Goal: Task Accomplishment & Management: Complete application form

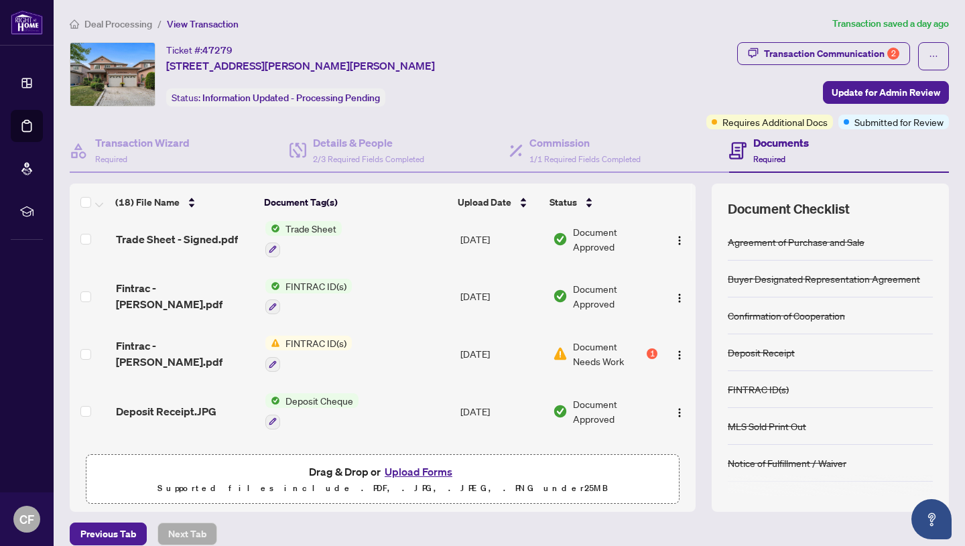
scroll to position [528, 0]
click at [202, 350] on span "Fintrac - [PERSON_NAME].pdf" at bounding box center [185, 353] width 139 height 32
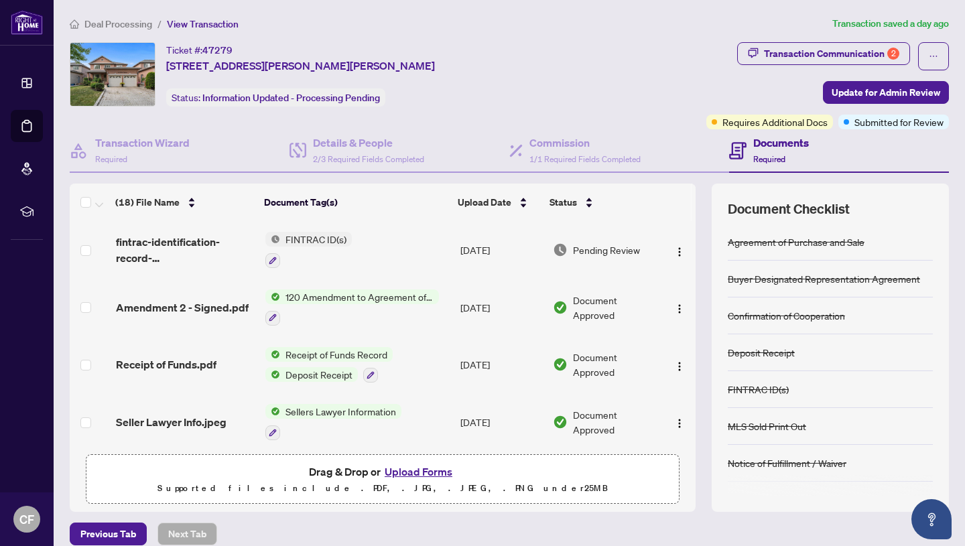
click at [330, 239] on span "FINTRAC ID(s)" at bounding box center [316, 239] width 72 height 15
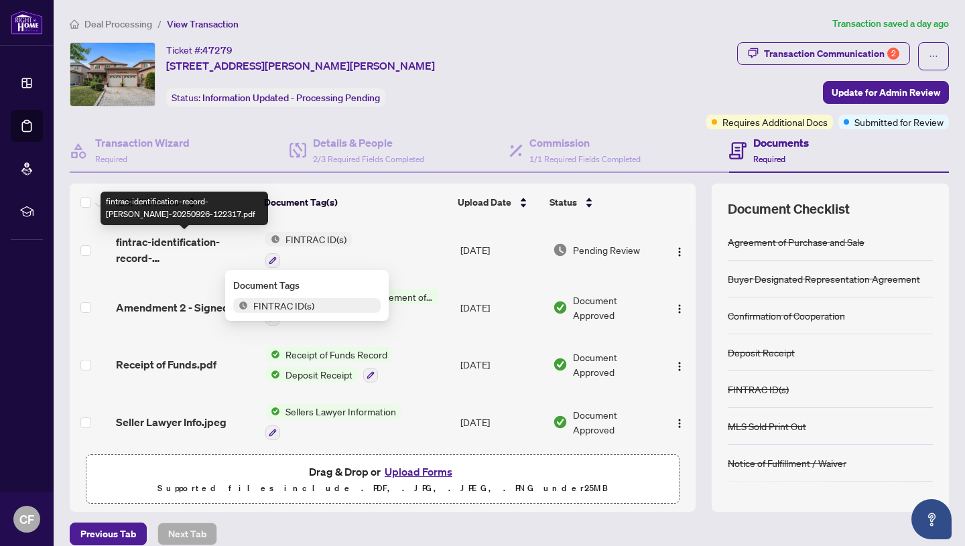
click at [194, 253] on span "fintrac-identification-record-[PERSON_NAME]-20250926-122317.pdf" at bounding box center [185, 250] width 139 height 32
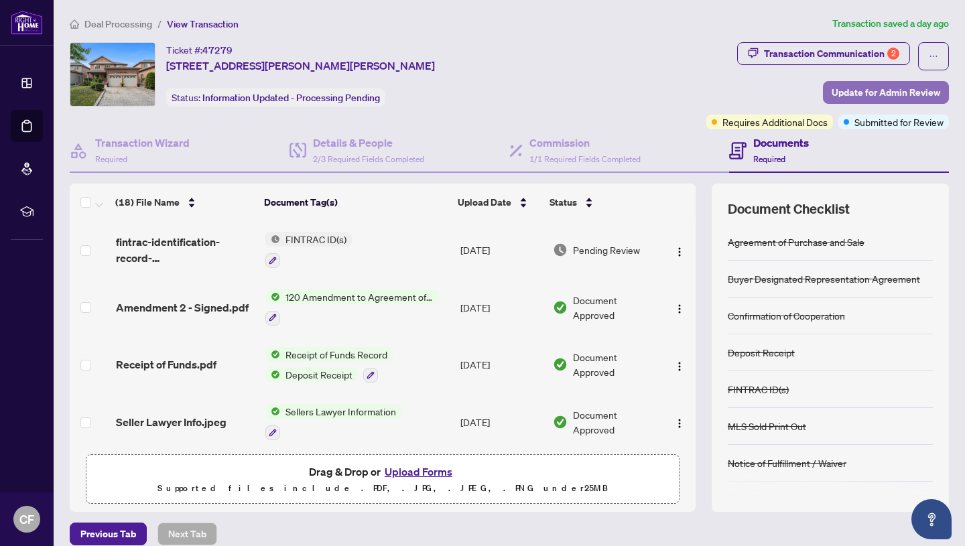
click at [856, 92] on span "Update for Admin Review" at bounding box center [886, 92] width 109 height 21
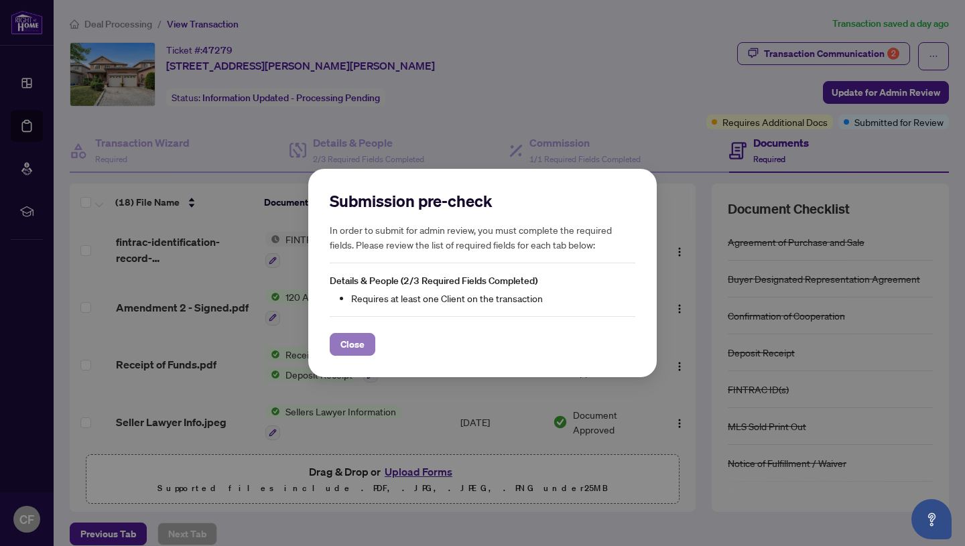
click at [346, 346] on span "Close" at bounding box center [352, 344] width 24 height 21
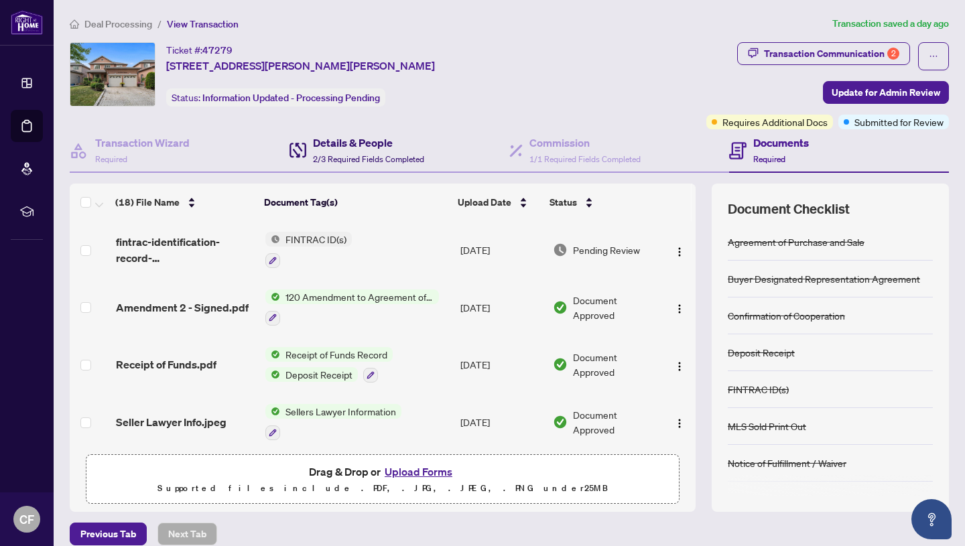
click at [342, 145] on h4 "Details & People" at bounding box center [368, 143] width 111 height 16
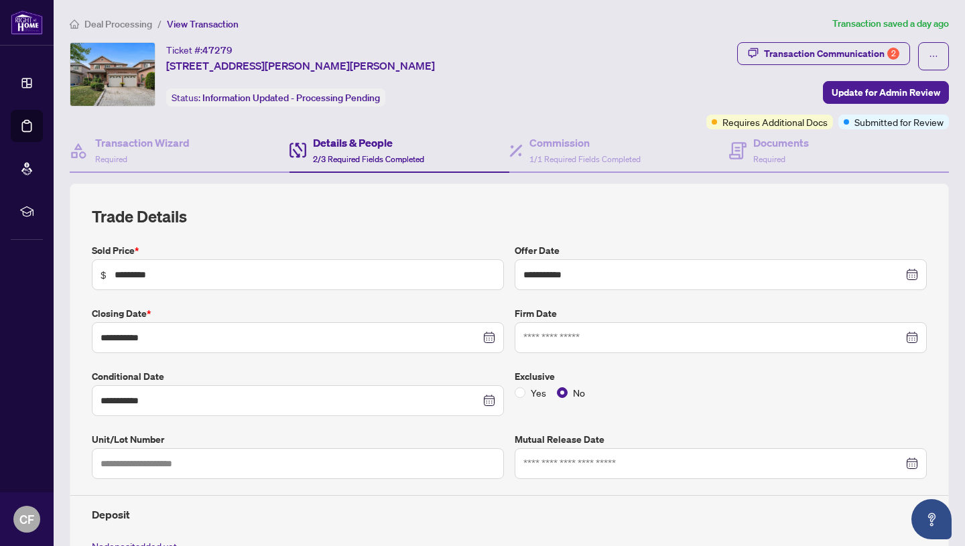
type input "**********"
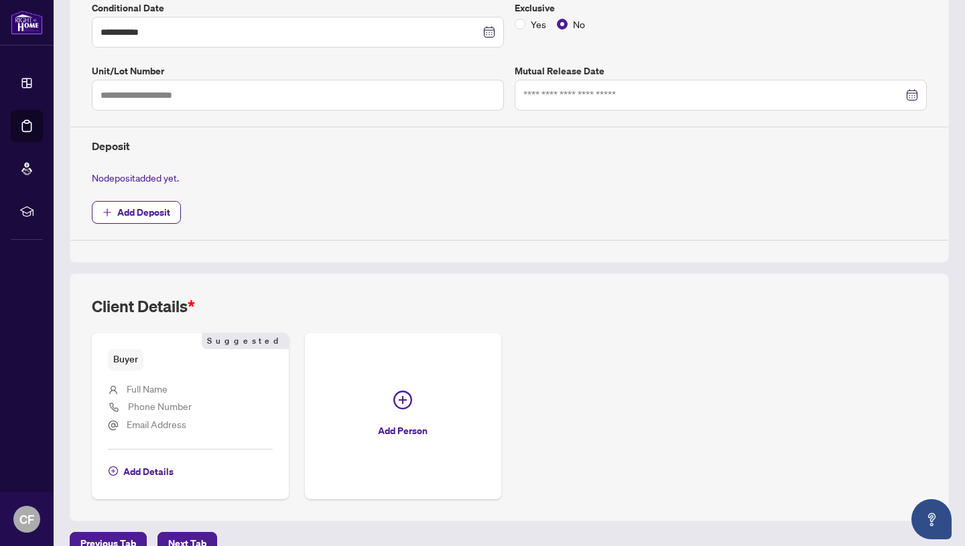
scroll to position [393, 0]
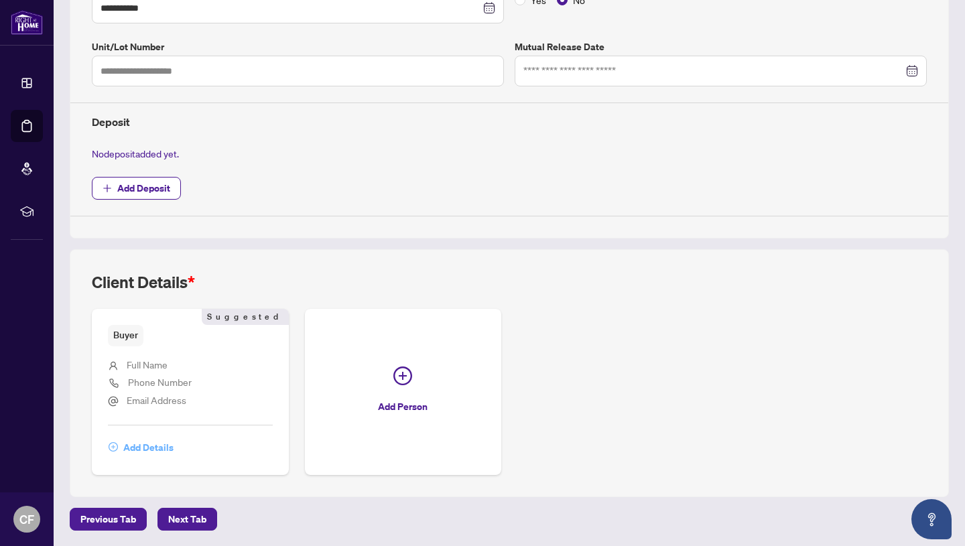
click at [149, 448] on span "Add Details" at bounding box center [148, 447] width 50 height 21
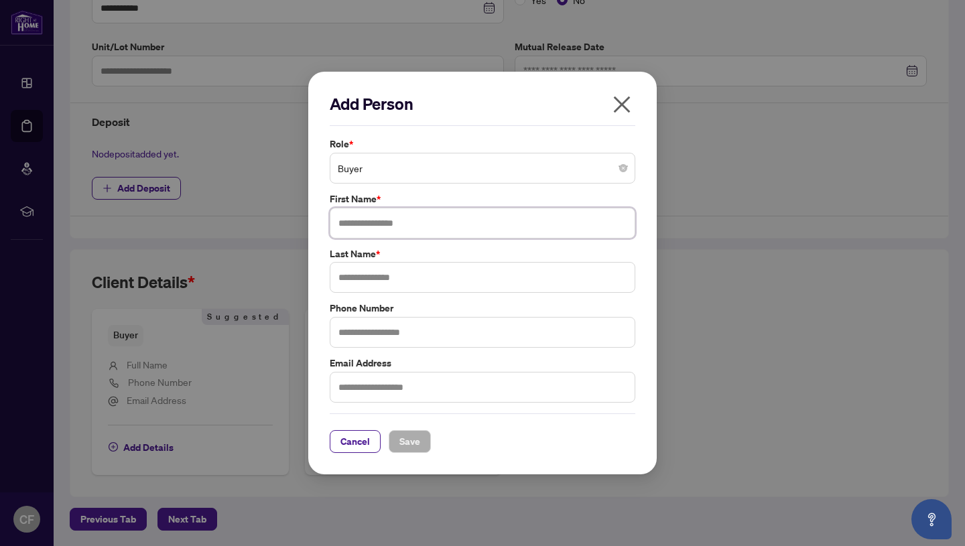
click at [404, 232] on input "text" at bounding box center [483, 223] width 306 height 31
type input "*********"
click at [403, 286] on input "text" at bounding box center [483, 277] width 306 height 31
type input "*****"
click at [409, 338] on input "text" at bounding box center [483, 332] width 306 height 31
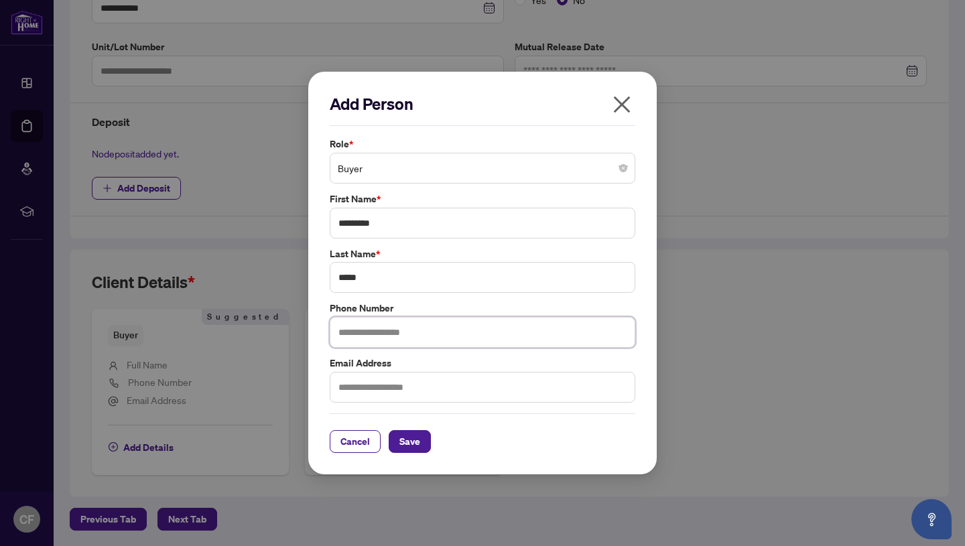
type input "**********"
click at [407, 385] on input "text" at bounding box center [483, 387] width 306 height 31
type input "**********"
click at [422, 450] on button "Save" at bounding box center [410, 441] width 42 height 23
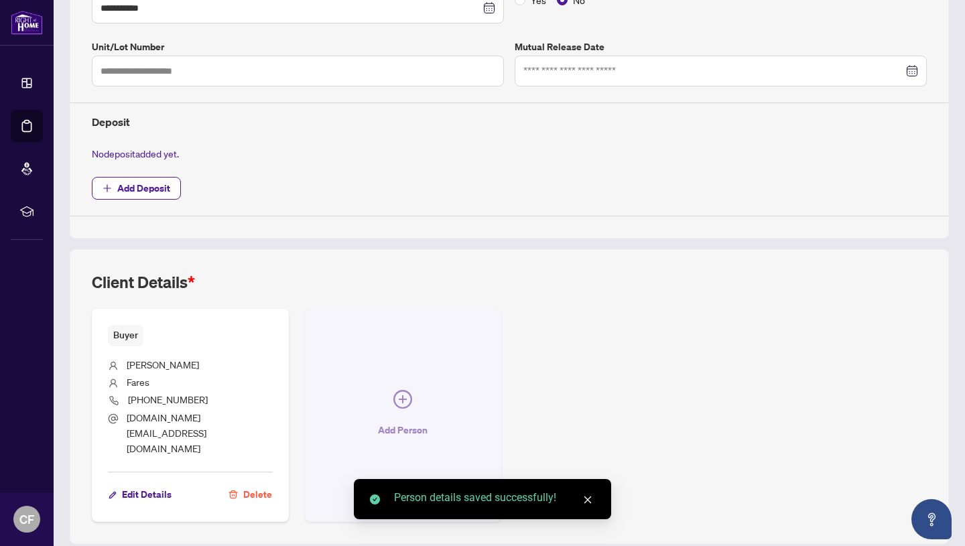
scroll to position [410, 0]
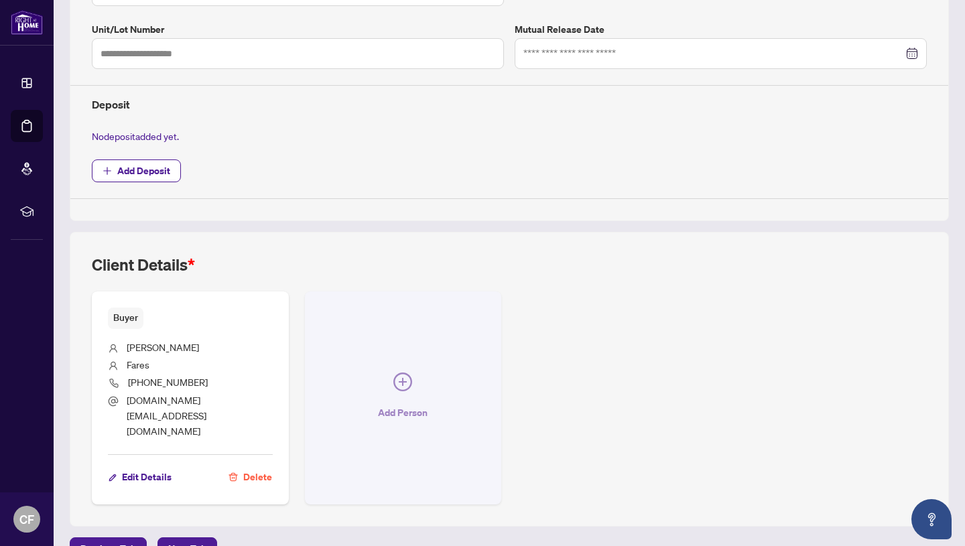
click at [404, 373] on icon "plus-circle" at bounding box center [402, 382] width 19 height 19
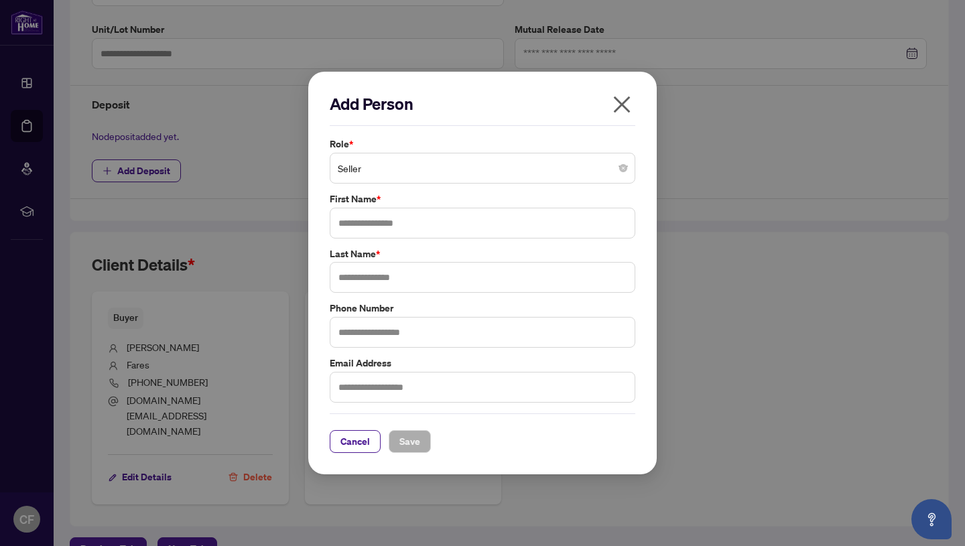
click at [401, 170] on span "Seller" at bounding box center [483, 167] width 290 height 25
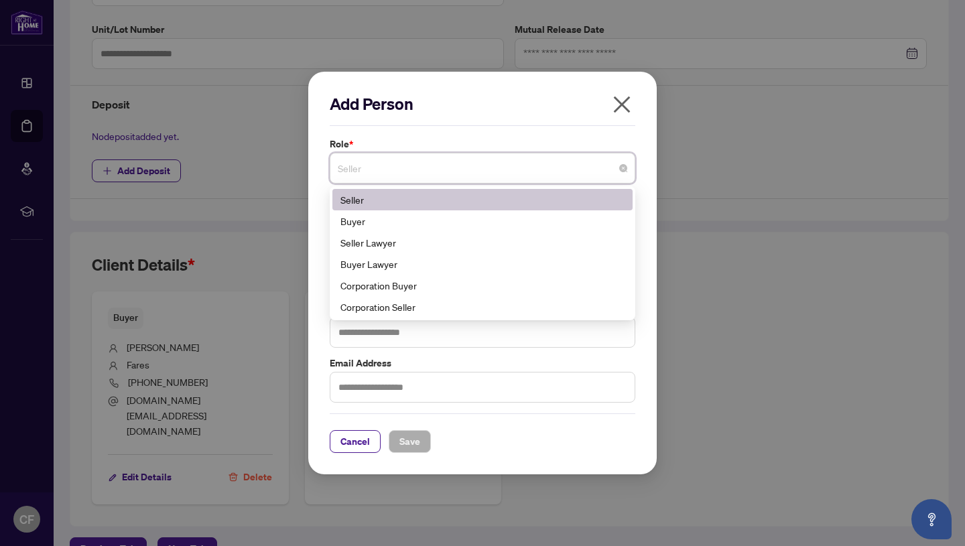
click at [432, 144] on label "Role *" at bounding box center [483, 144] width 306 height 15
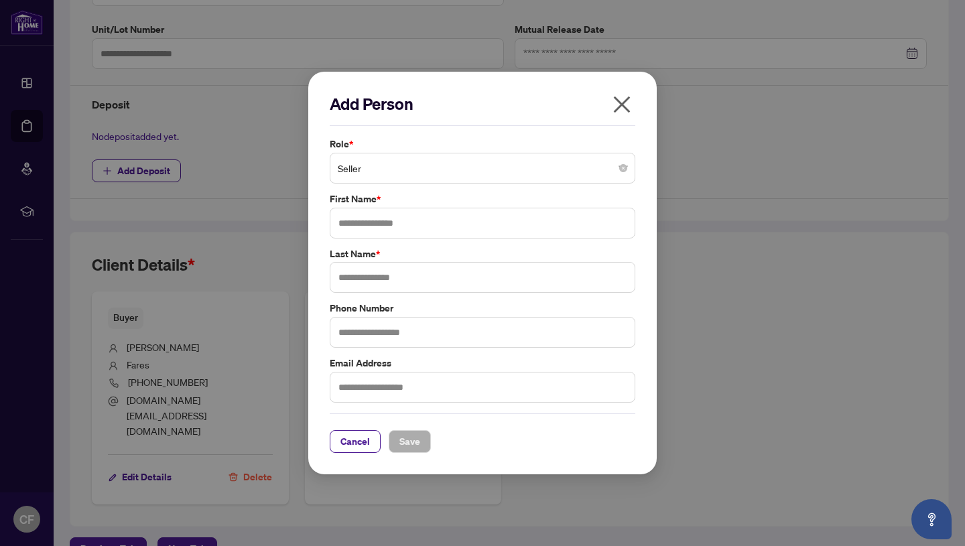
click at [622, 107] on icon "close" at bounding box center [621, 104] width 21 height 21
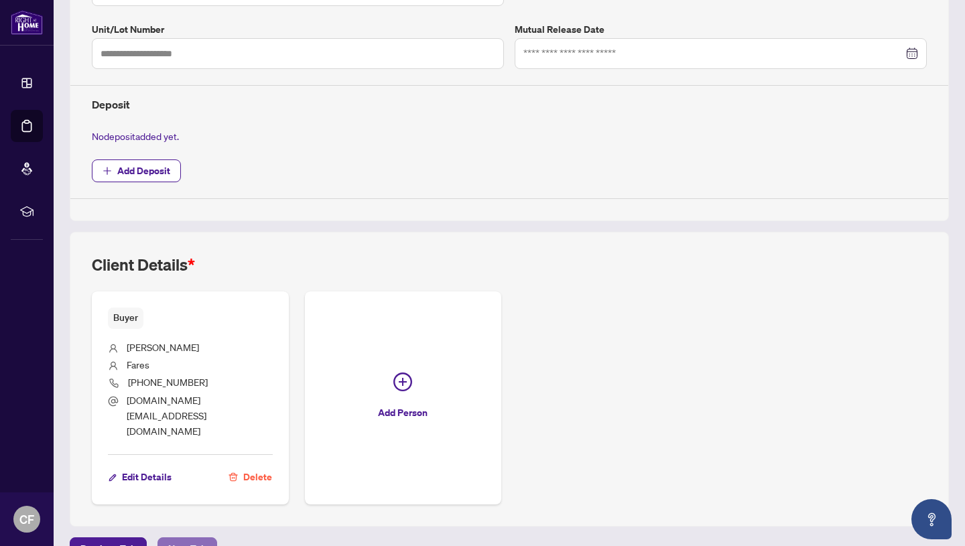
click at [176, 538] on span "Next Tab" at bounding box center [187, 548] width 38 height 21
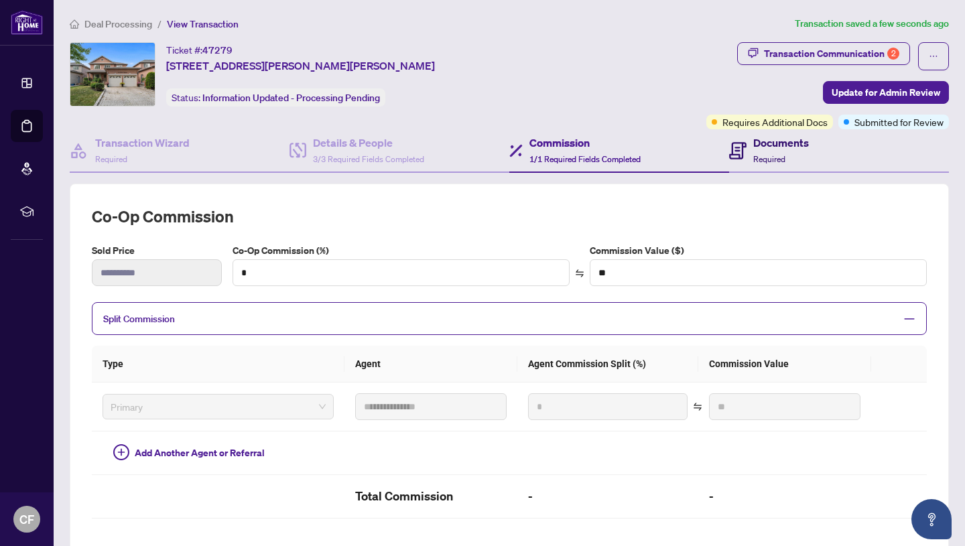
click at [771, 149] on h4 "Documents" at bounding box center [781, 143] width 56 height 16
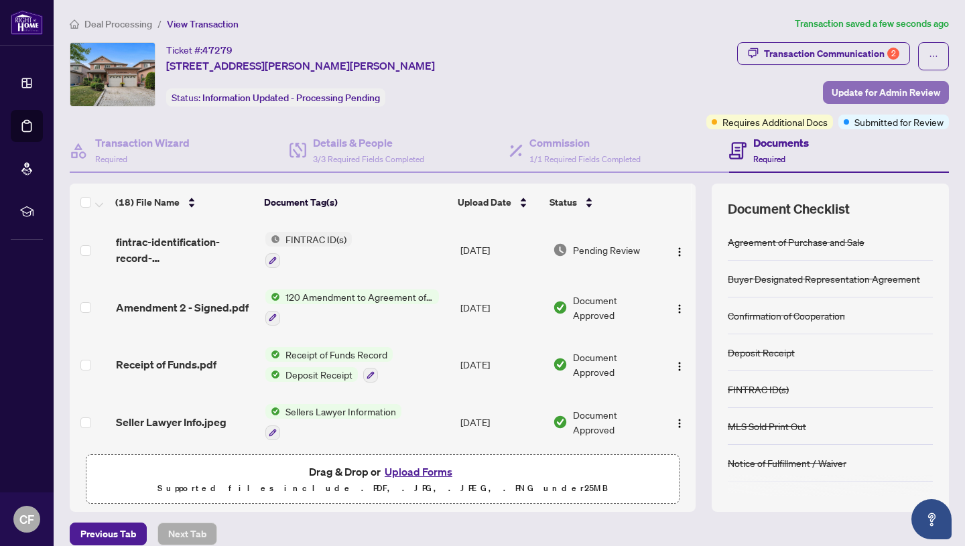
click at [886, 93] on span "Update for Admin Review" at bounding box center [886, 92] width 109 height 21
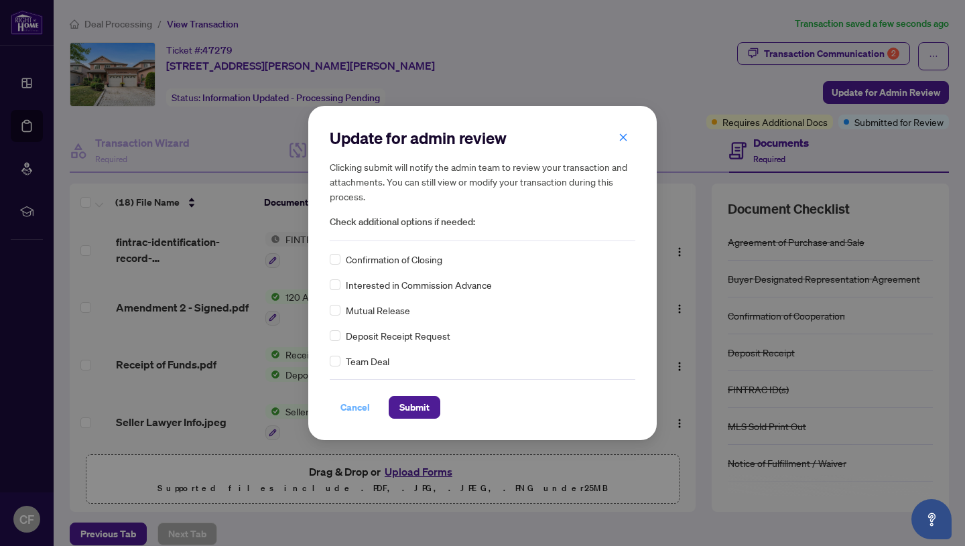
click at [347, 414] on span "Cancel" at bounding box center [354, 407] width 29 height 21
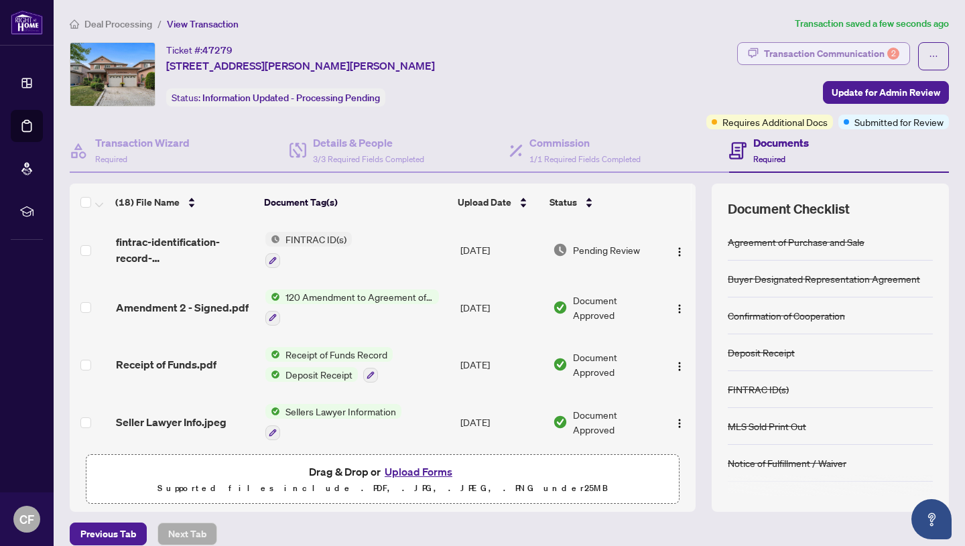
click at [865, 50] on div "Transaction Communication 2" at bounding box center [831, 53] width 135 height 21
type textarea "**********"
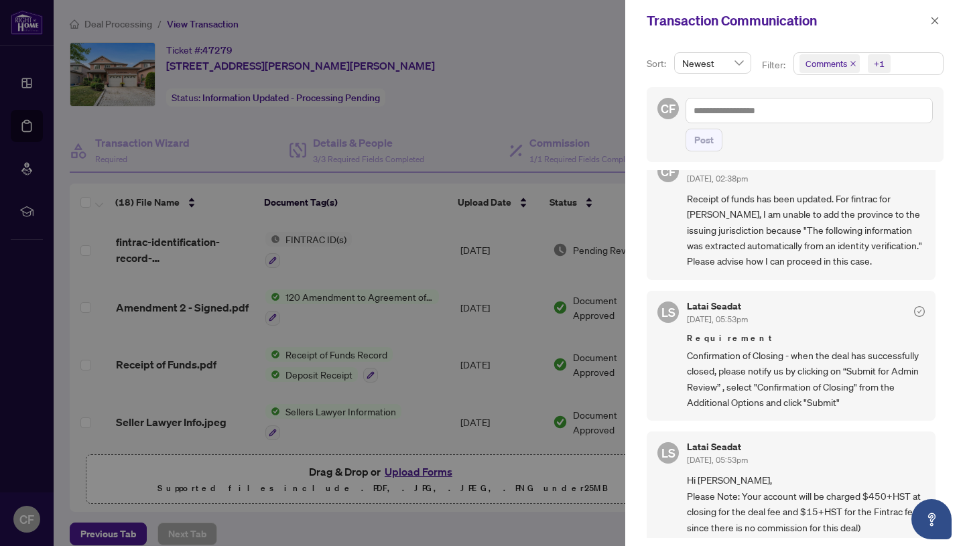
scroll to position [358, 0]
click at [585, 455] on div at bounding box center [482, 273] width 965 height 546
click at [930, 17] on icon "close" at bounding box center [934, 20] width 9 height 9
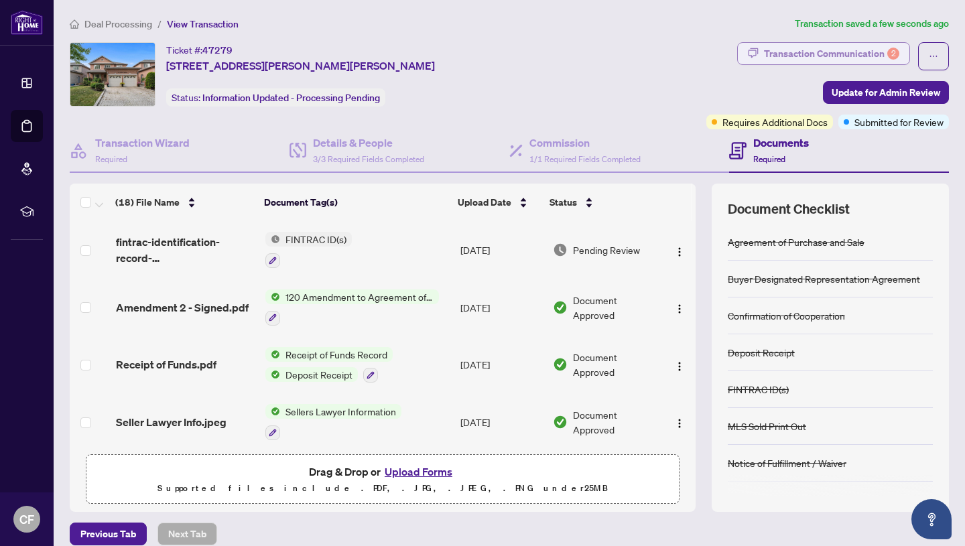
click at [864, 51] on div "Transaction Communication 2" at bounding box center [831, 53] width 135 height 21
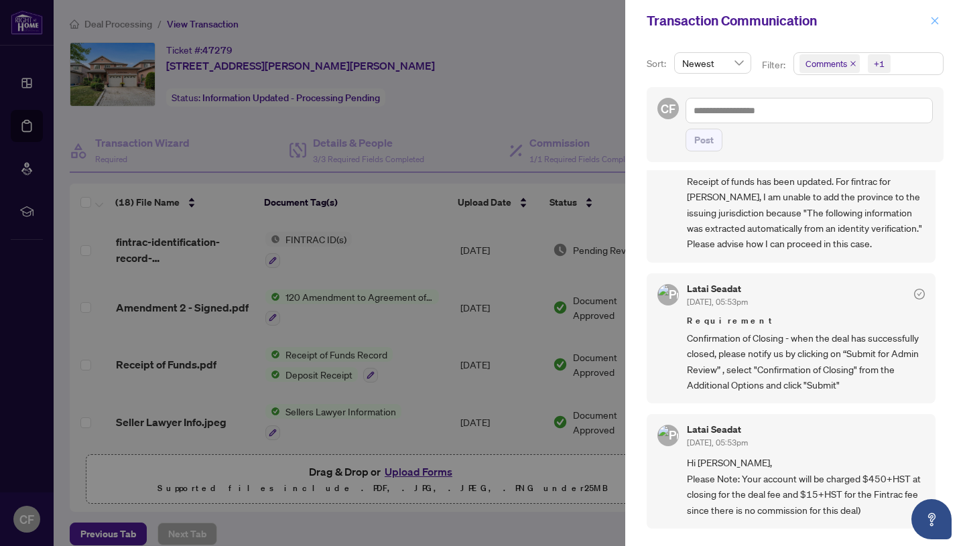
scroll to position [0, 0]
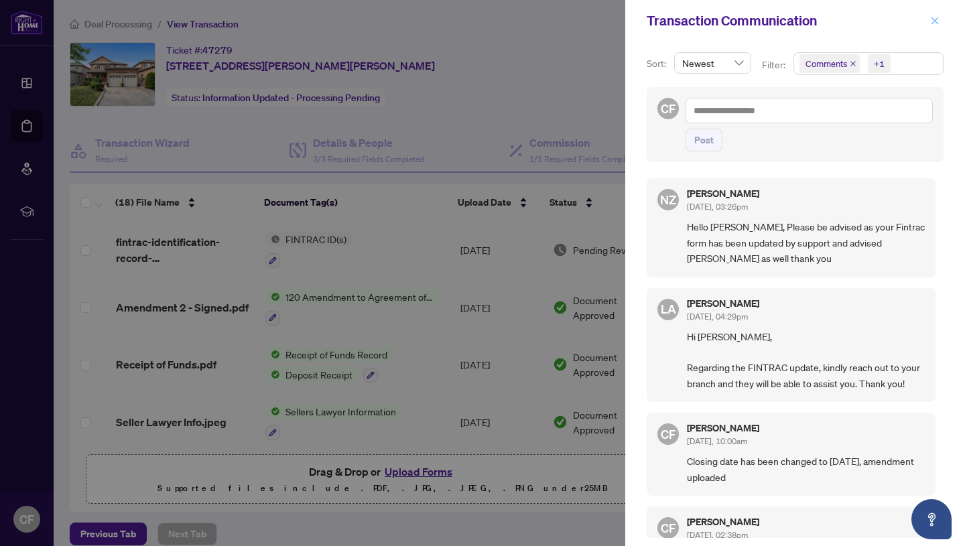
click at [934, 19] on icon "close" at bounding box center [935, 20] width 7 height 7
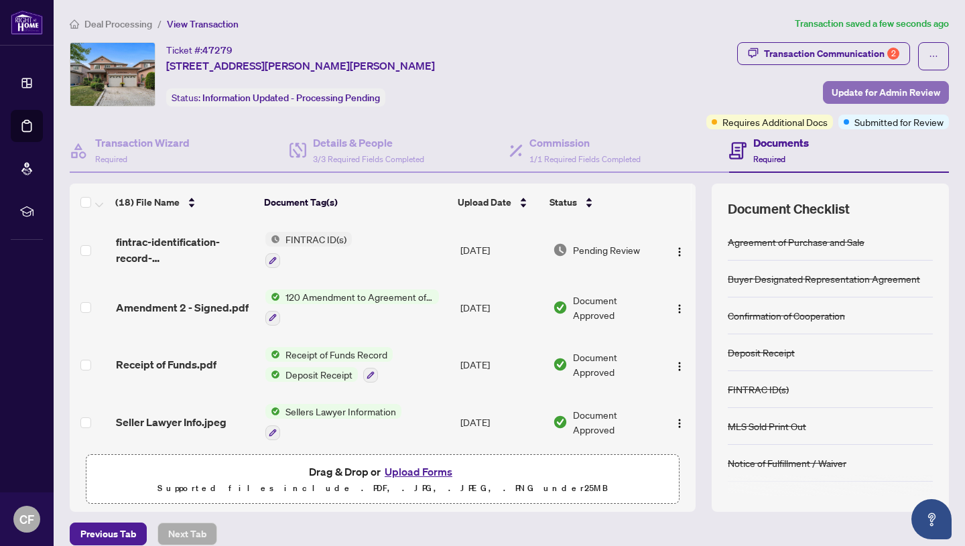
click at [884, 92] on span "Update for Admin Review" at bounding box center [886, 92] width 109 height 21
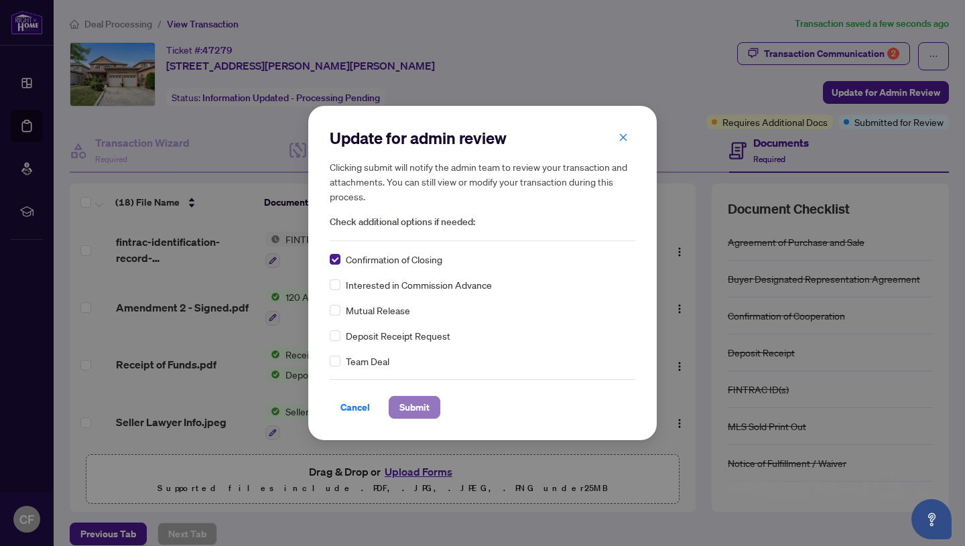
click at [411, 409] on span "Submit" at bounding box center [414, 407] width 30 height 21
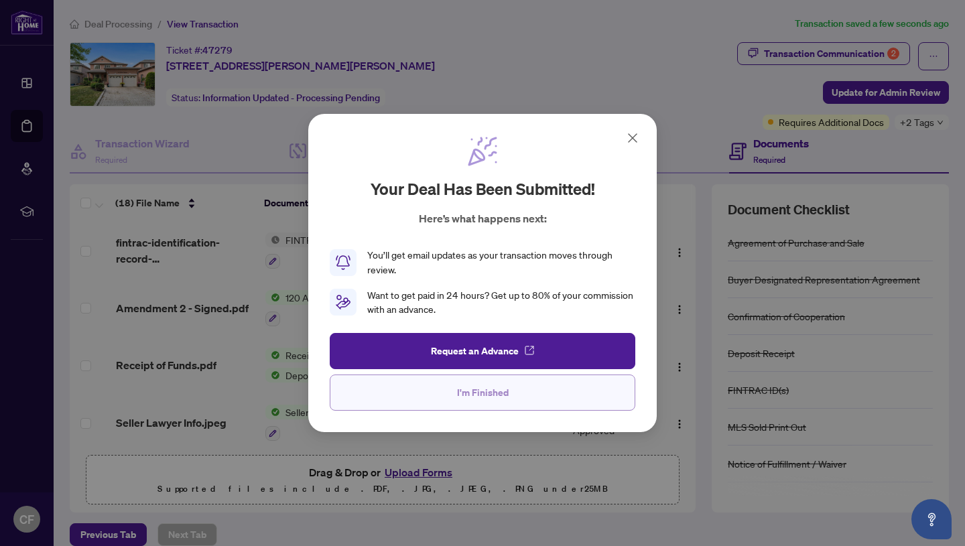
click at [487, 393] on span "I'm Finished" at bounding box center [483, 392] width 52 height 21
